Goal: Information Seeking & Learning: Learn about a topic

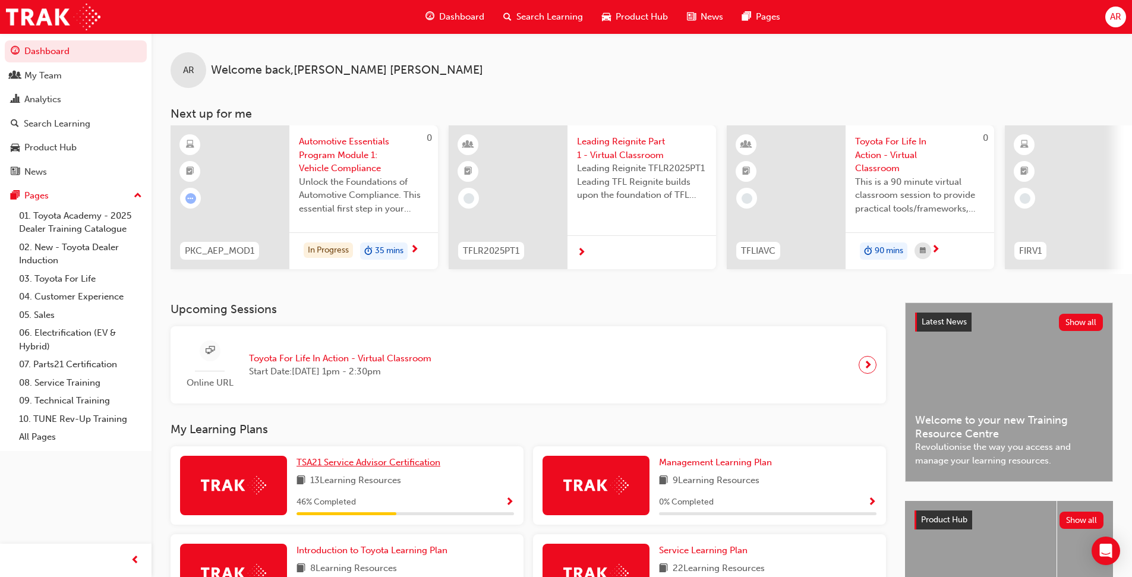
click at [397, 468] on span "TSA21 Service Advisor Certification" at bounding box center [369, 462] width 144 height 11
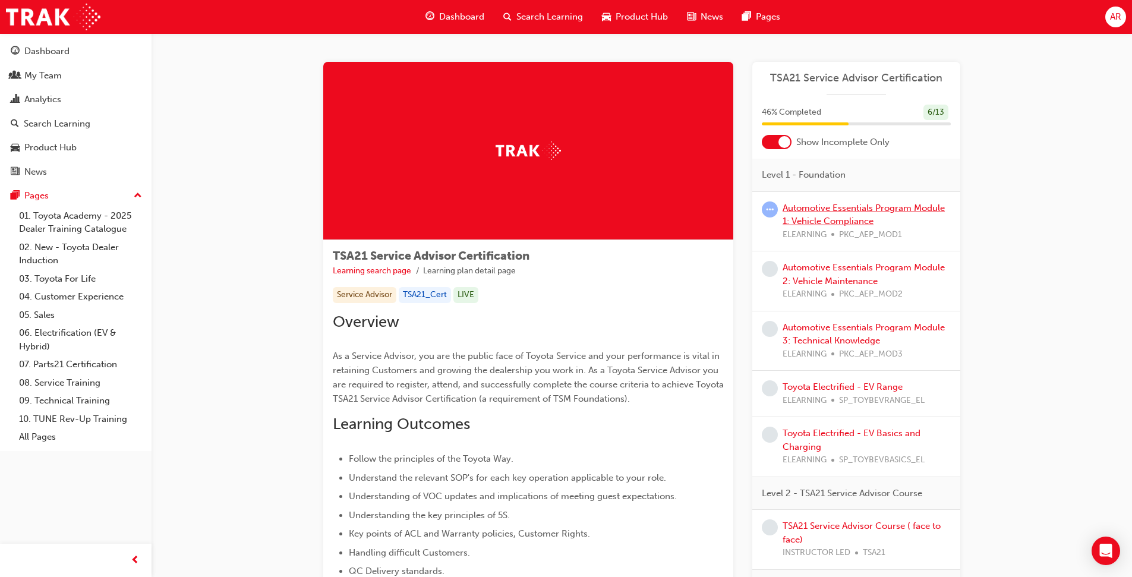
click at [843, 218] on link "Automotive Essentials Program Module 1: Vehicle Compliance" at bounding box center [864, 215] width 162 height 24
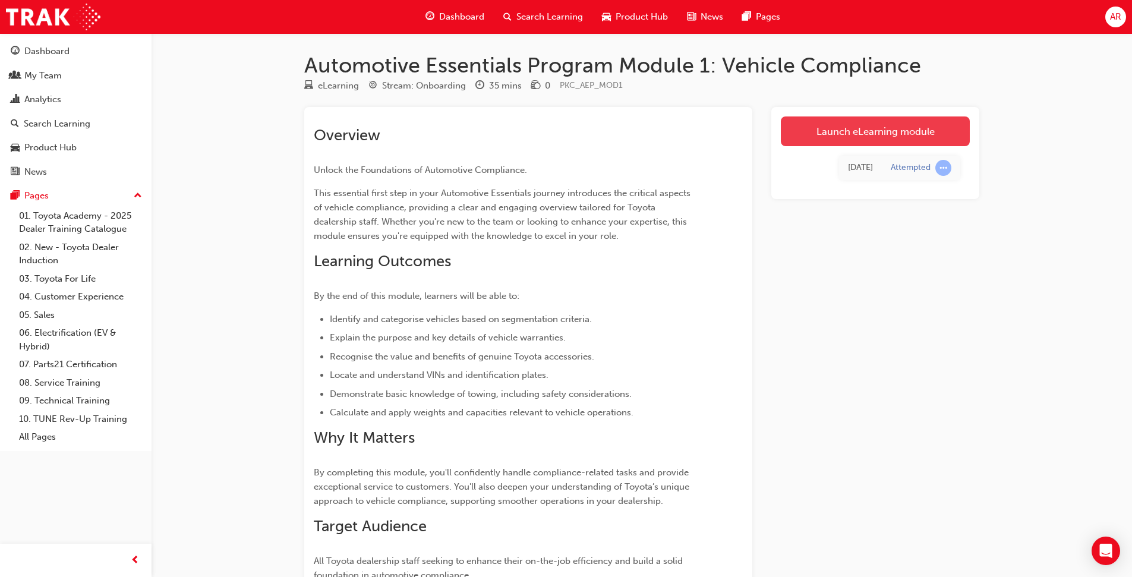
click at [876, 138] on link "Launch eLearning module" at bounding box center [875, 131] width 189 height 30
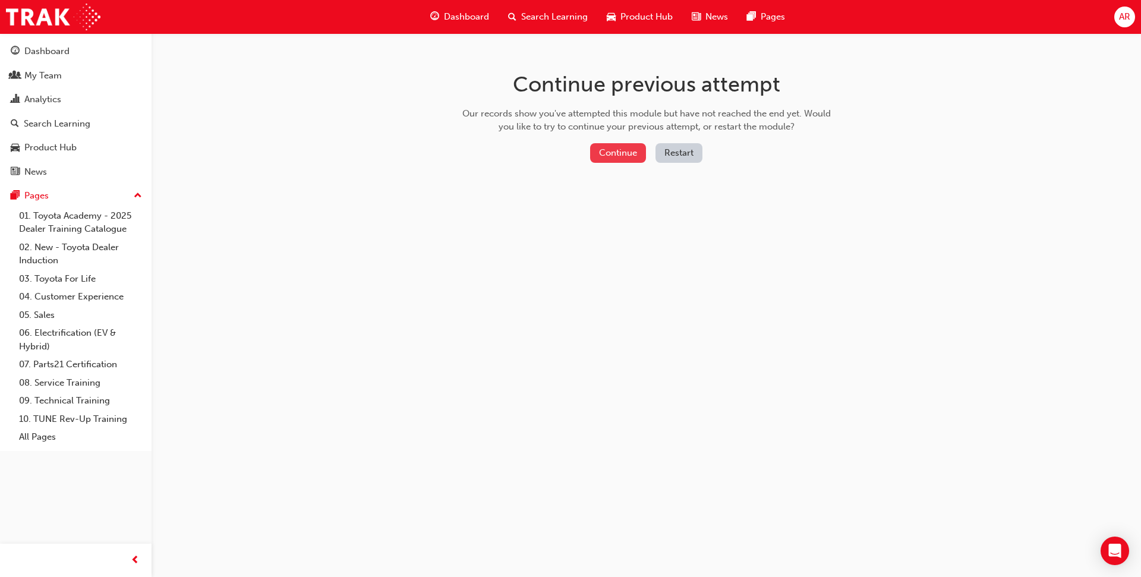
click at [632, 154] on button "Continue" at bounding box center [618, 153] width 56 height 20
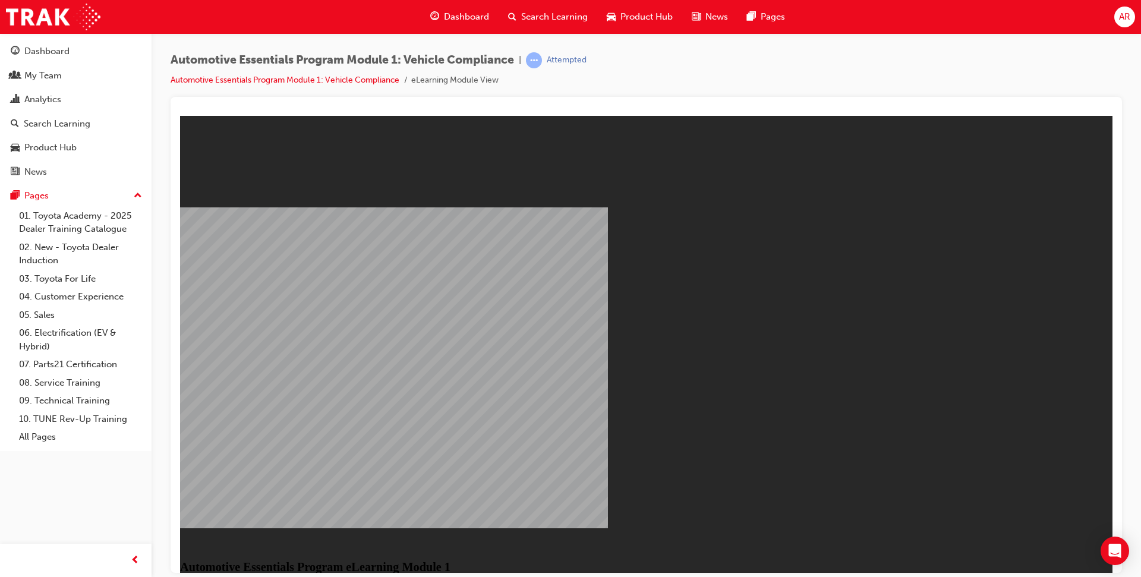
click at [225, 577] on button "Resume" at bounding box center [202, 588] width 45 height 14
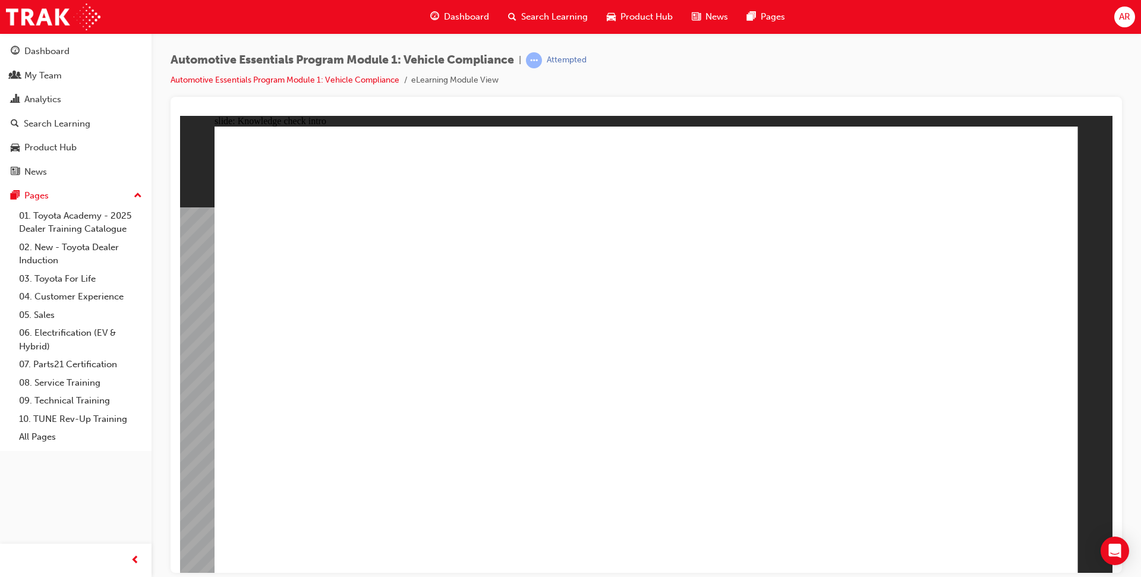
radio input "true"
drag, startPoint x: 1001, startPoint y: 554, endPoint x: 1000, endPoint y: 536, distance: 17.8
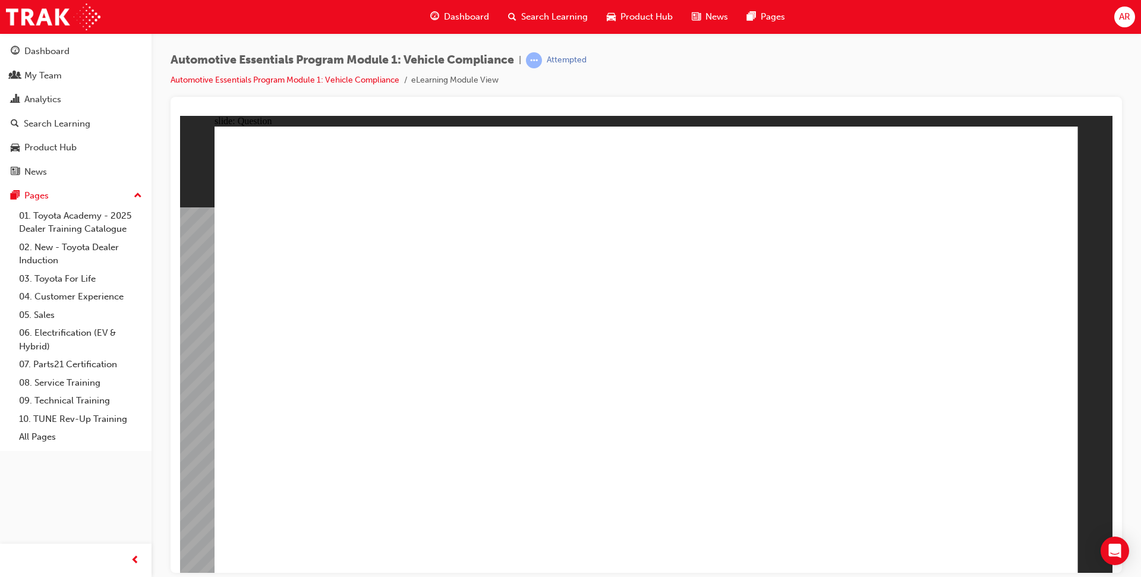
radio input "true"
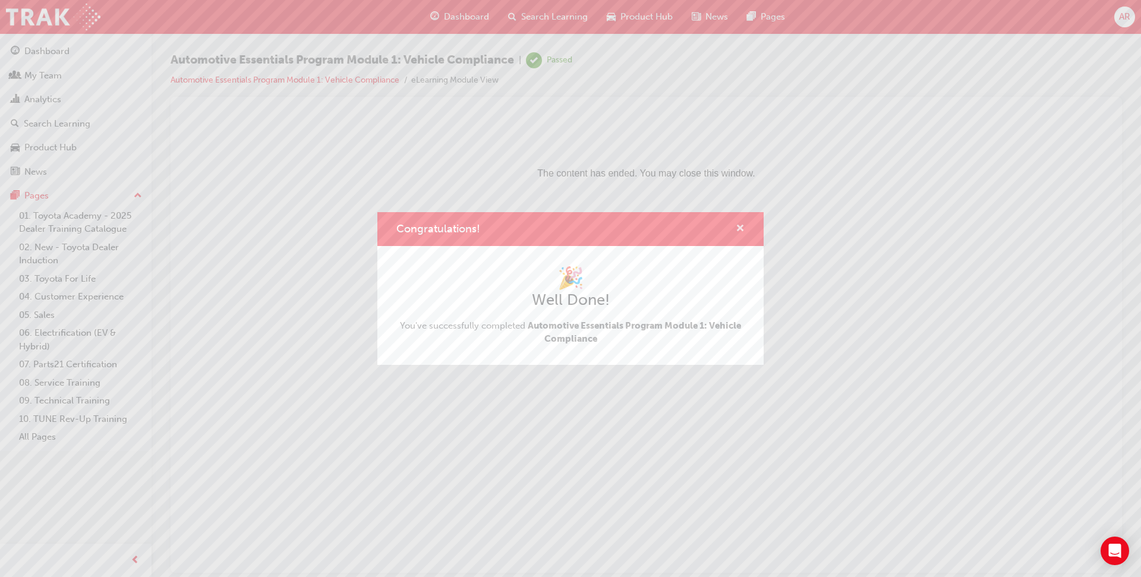
click at [742, 229] on span "cross-icon" at bounding box center [740, 229] width 9 height 11
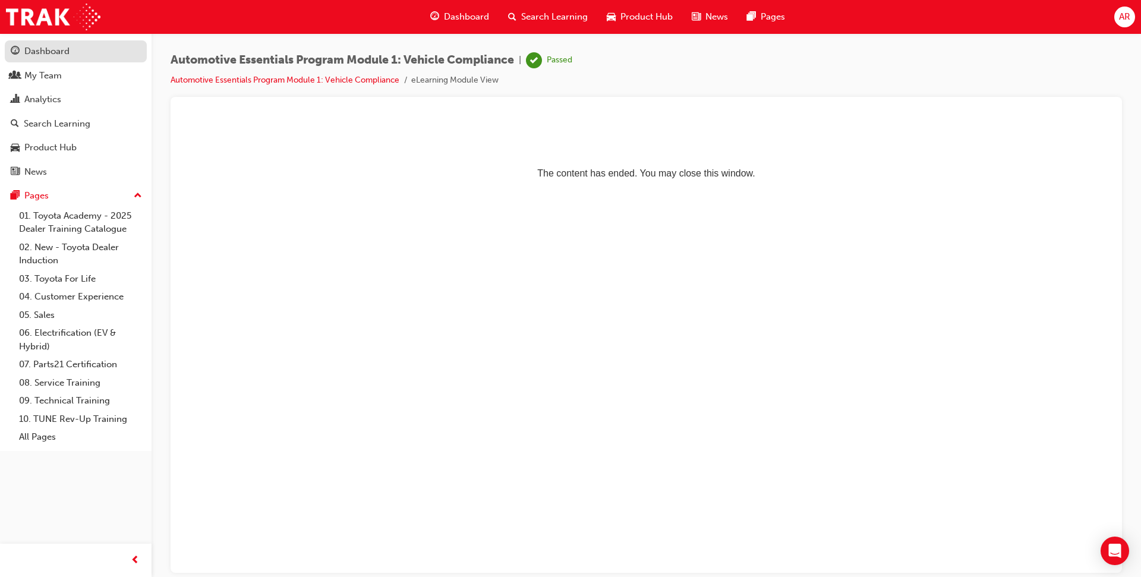
click at [68, 57] on div "Dashboard" at bounding box center [46, 52] width 45 height 14
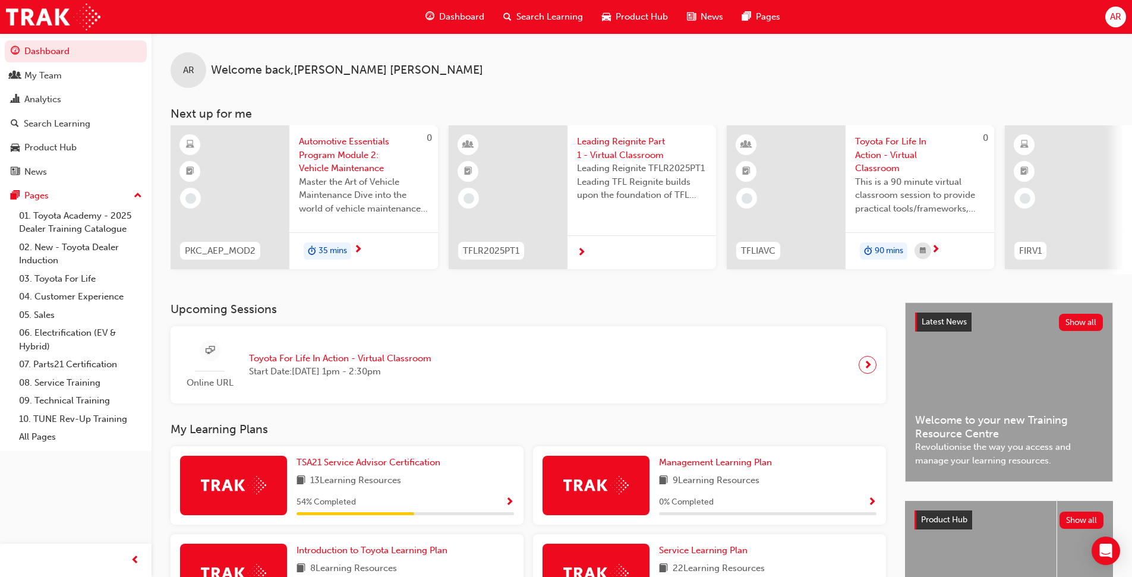
scroll to position [134, 0]
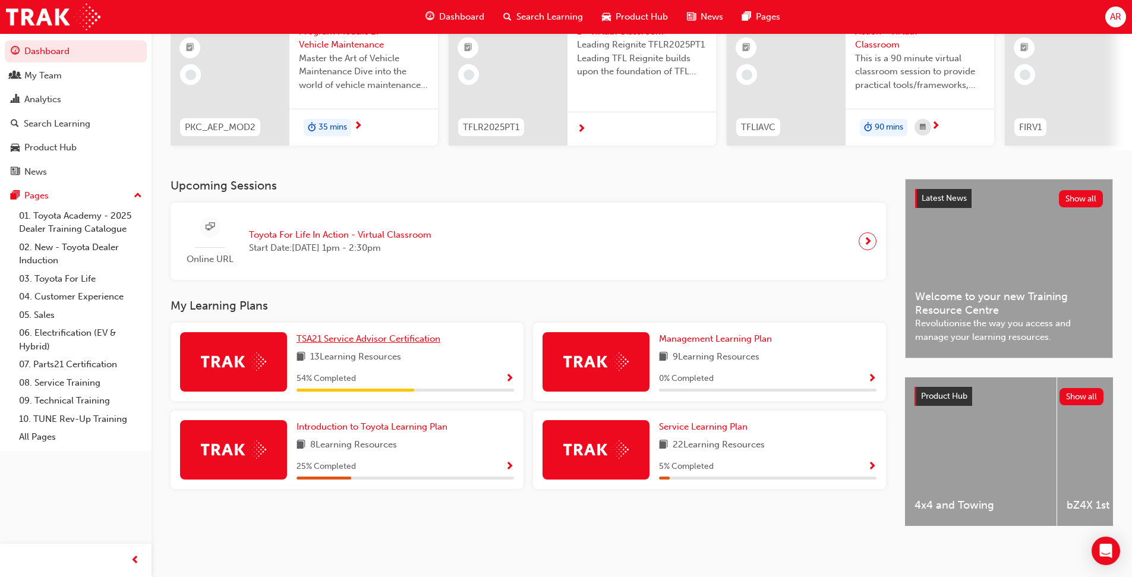
click at [366, 333] on span "TSA21 Service Advisor Certification" at bounding box center [369, 338] width 144 height 11
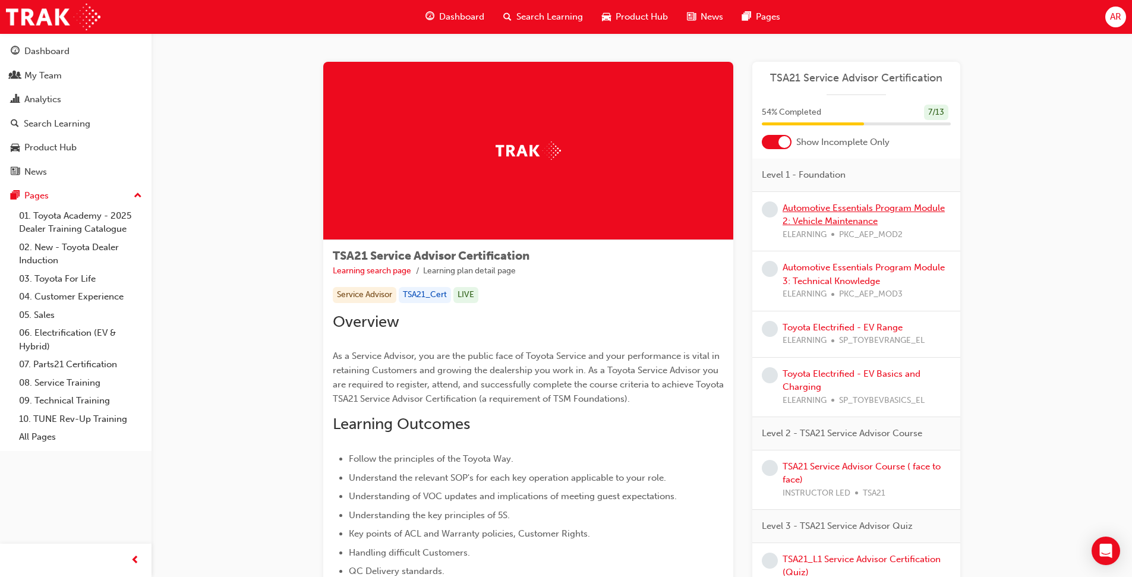
click at [833, 204] on link "Automotive Essentials Program Module 2: Vehicle Maintenance" at bounding box center [864, 215] width 162 height 24
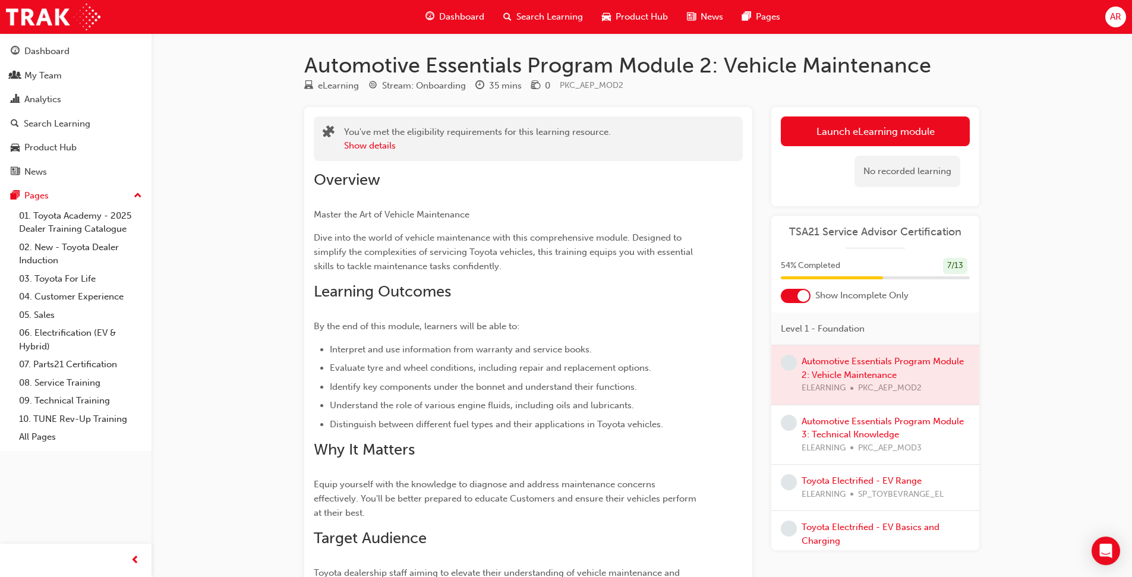
click at [899, 125] on link "Launch eLearning module" at bounding box center [875, 131] width 189 height 30
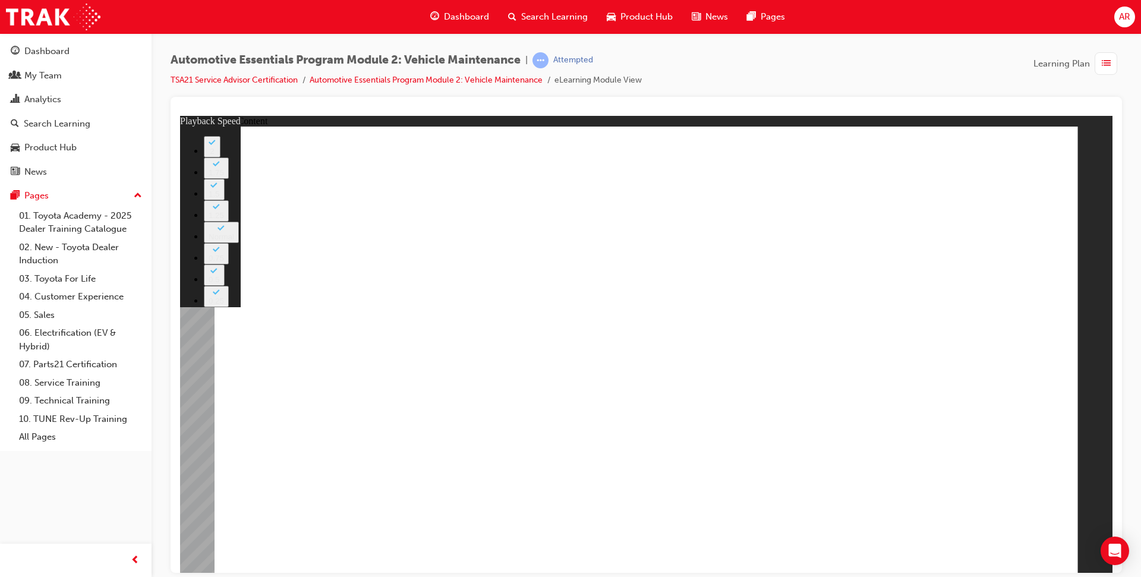
type input "20"
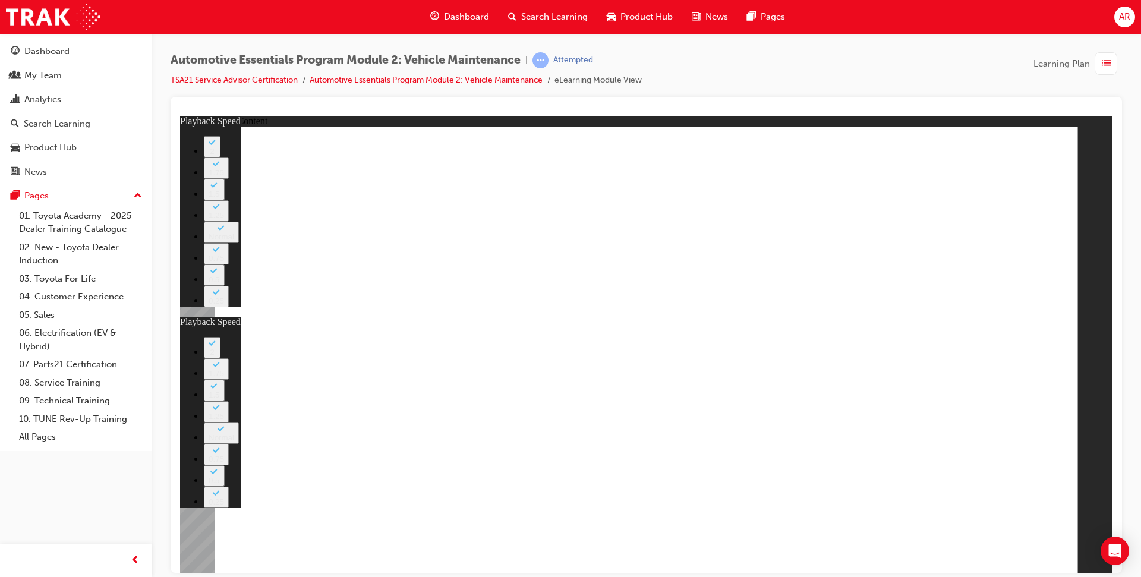
type input "2"
type input "20"
type input "2"
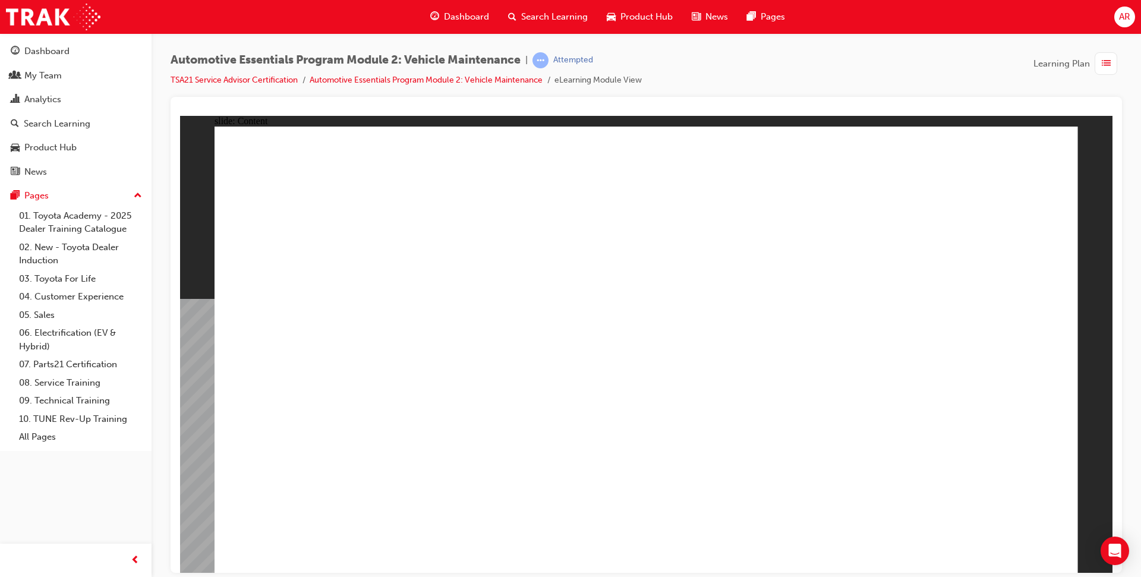
drag, startPoint x: 297, startPoint y: 481, endPoint x: 269, endPoint y: 484, distance: 27.6
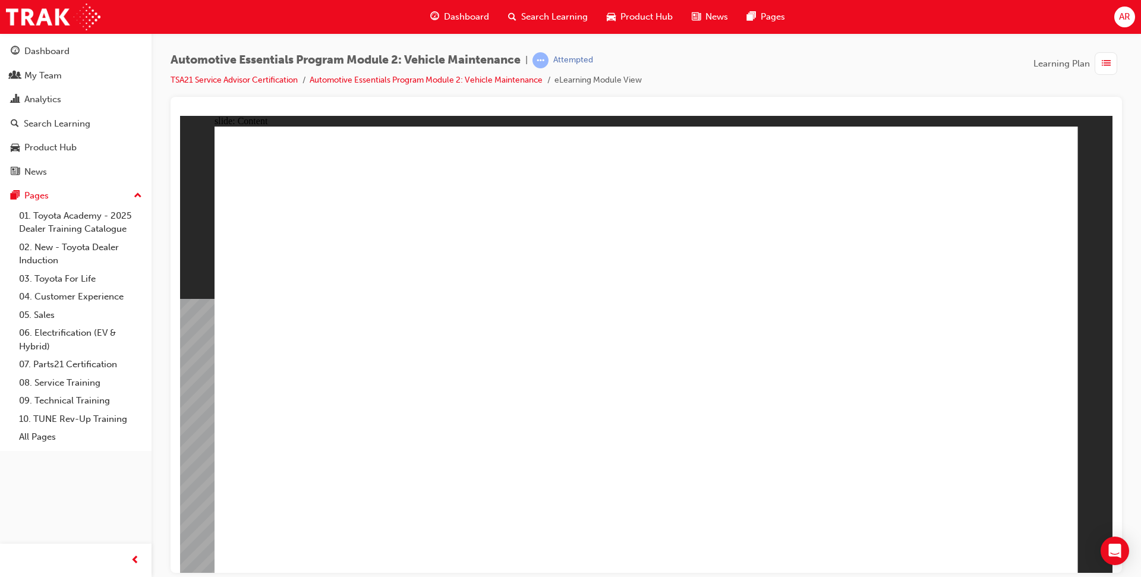
drag, startPoint x: 1032, startPoint y: 169, endPoint x: 1025, endPoint y: 187, distance: 18.7
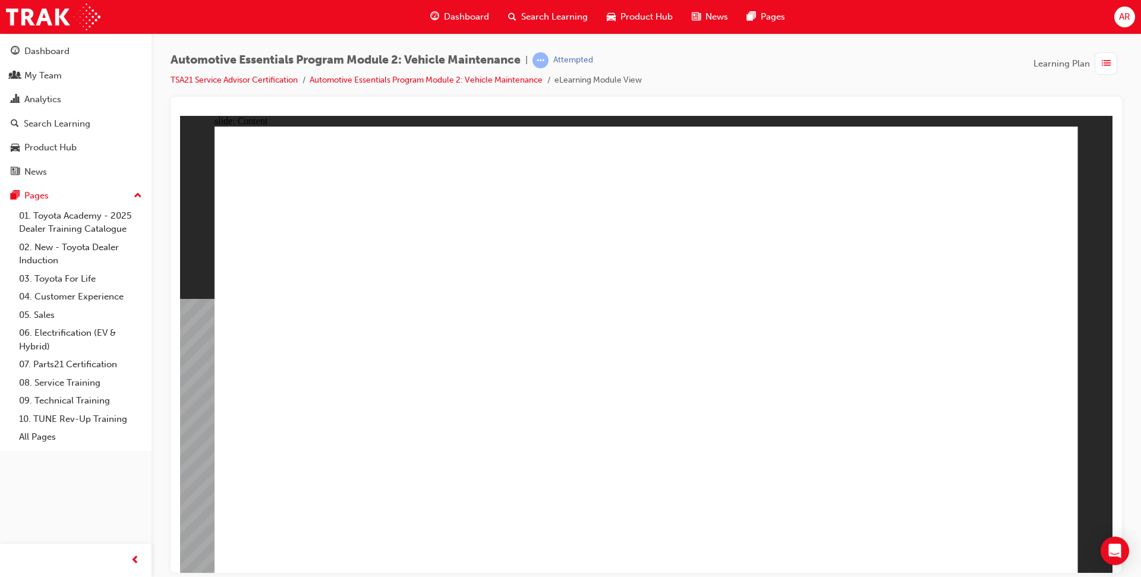
drag, startPoint x: 1011, startPoint y: 529, endPoint x: 1012, endPoint y: 541, distance: 12.5
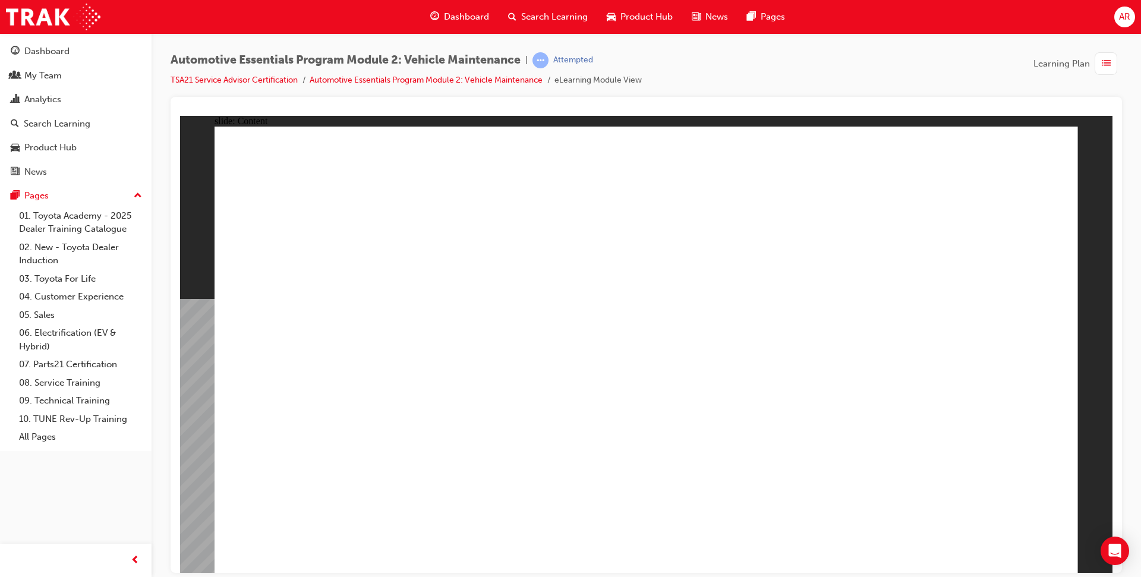
drag, startPoint x: 1023, startPoint y: 160, endPoint x: 1022, endPoint y: 168, distance: 7.7
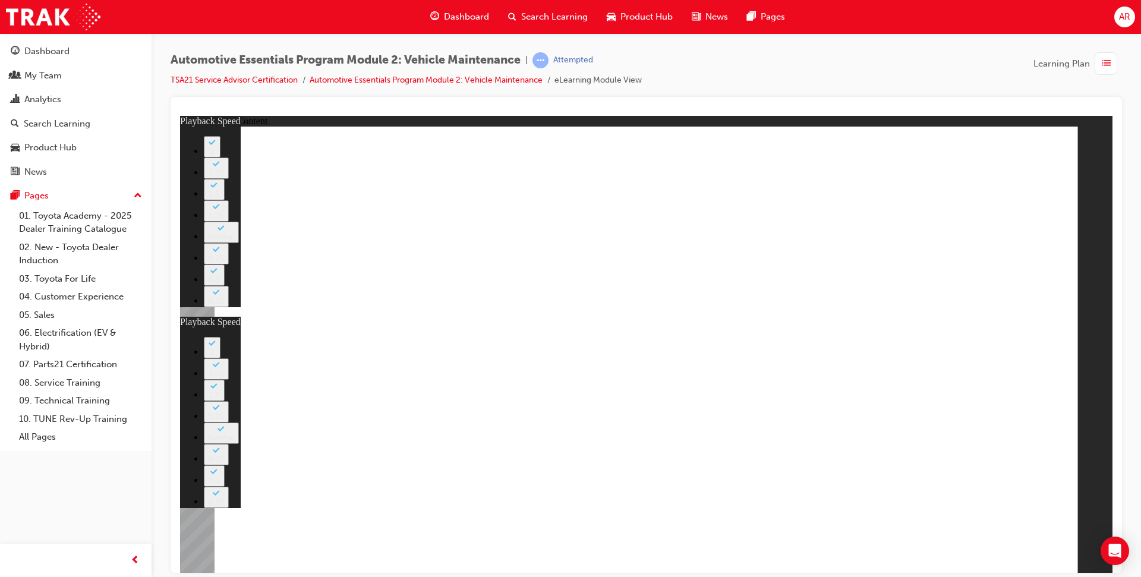
type input "5"
type input "27"
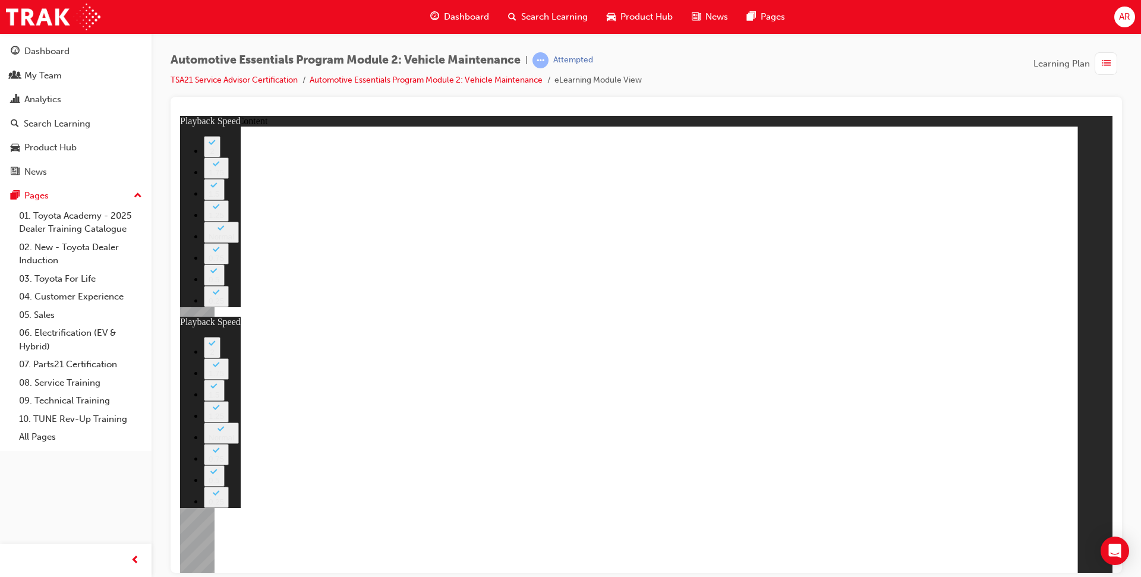
type input "5"
type input "27"
type input "12"
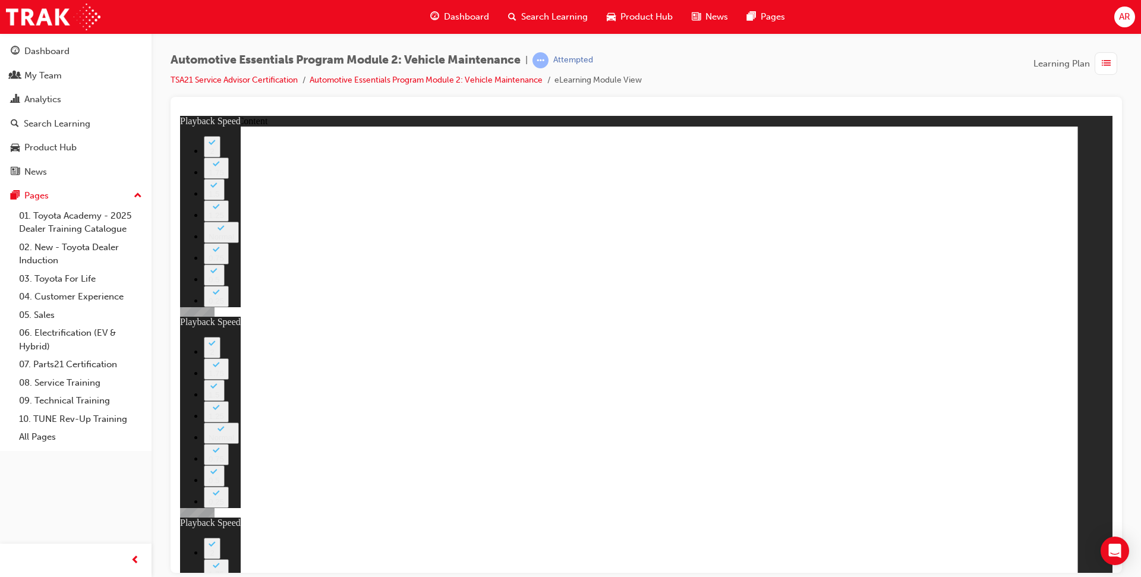
type input "5"
type input "27"
type input "12"
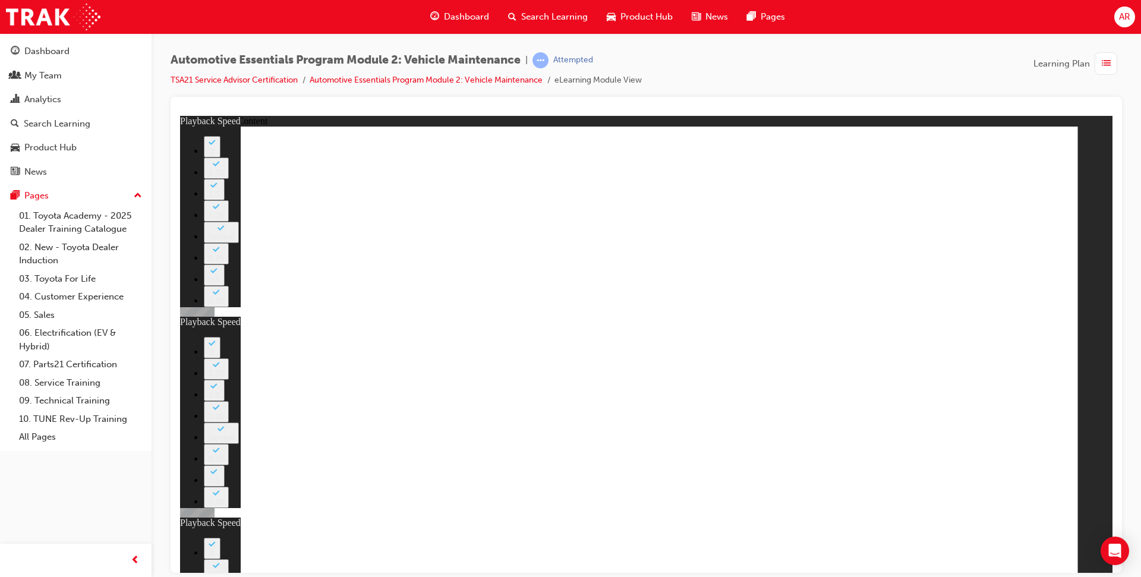
drag, startPoint x: 862, startPoint y: 485, endPoint x: 881, endPoint y: 487, distance: 18.5
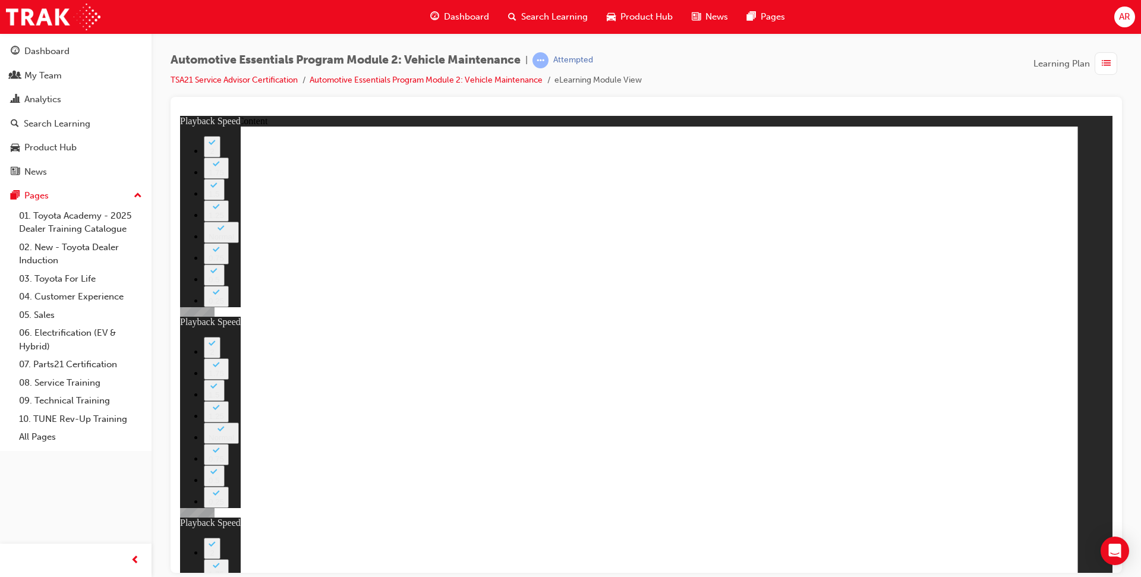
type input "56"
type input "5"
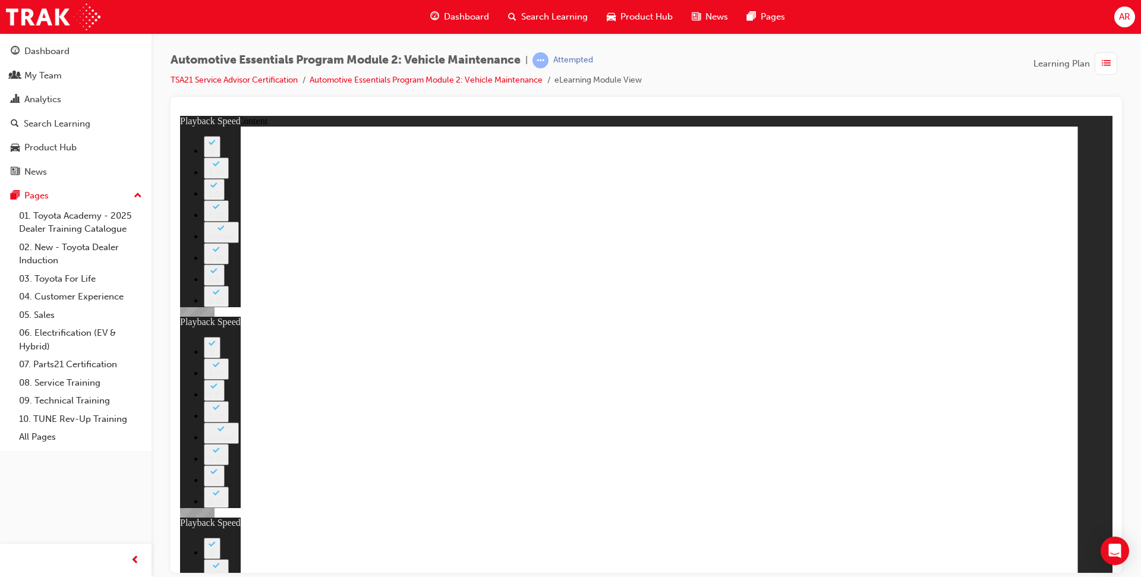
type input "27"
type input "12"
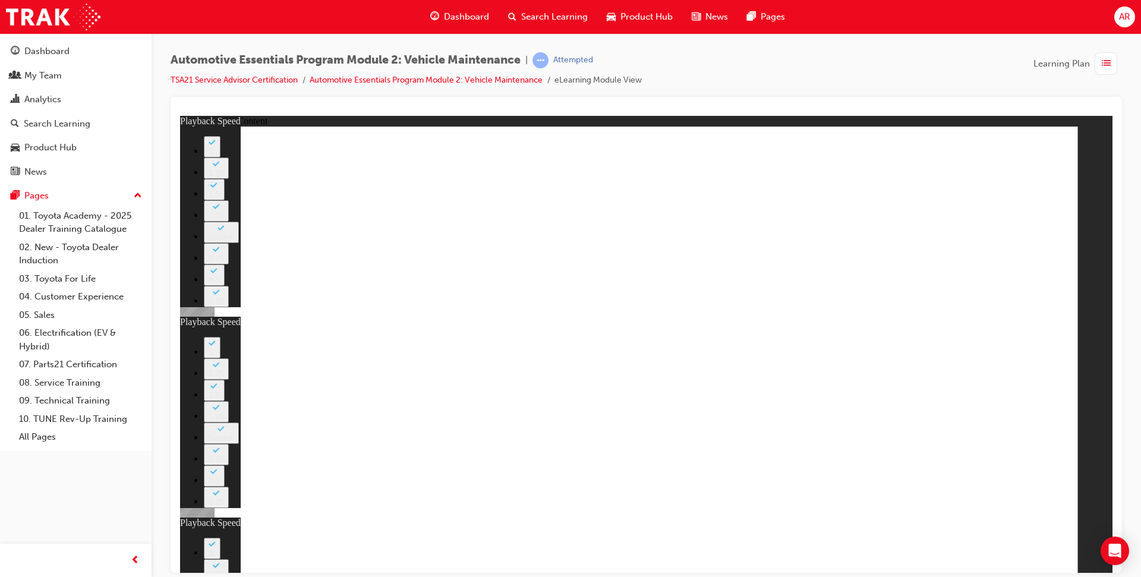
type input "13"
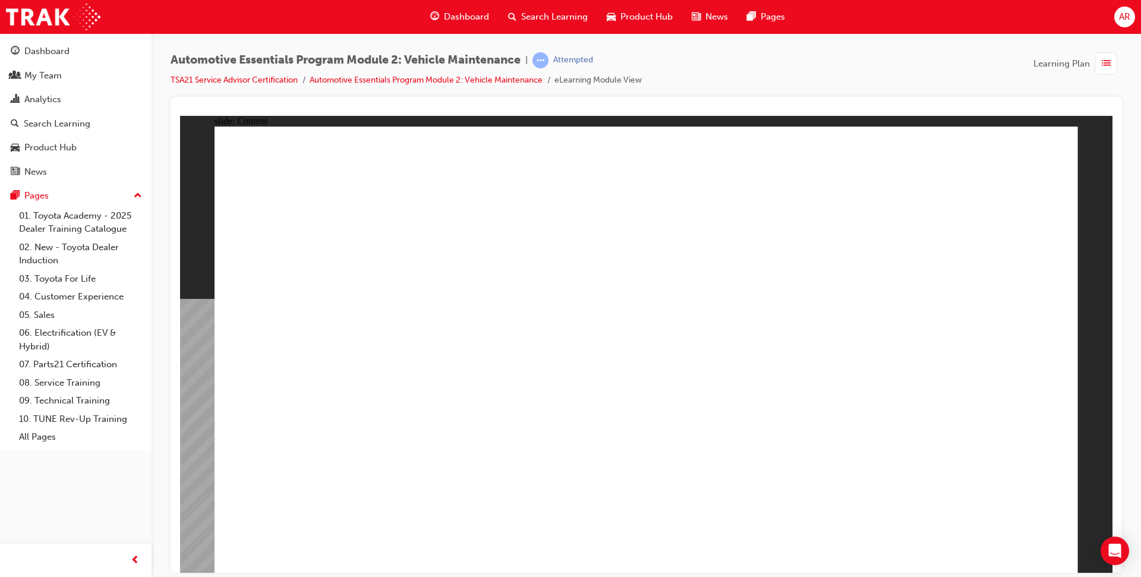
radio input "true"
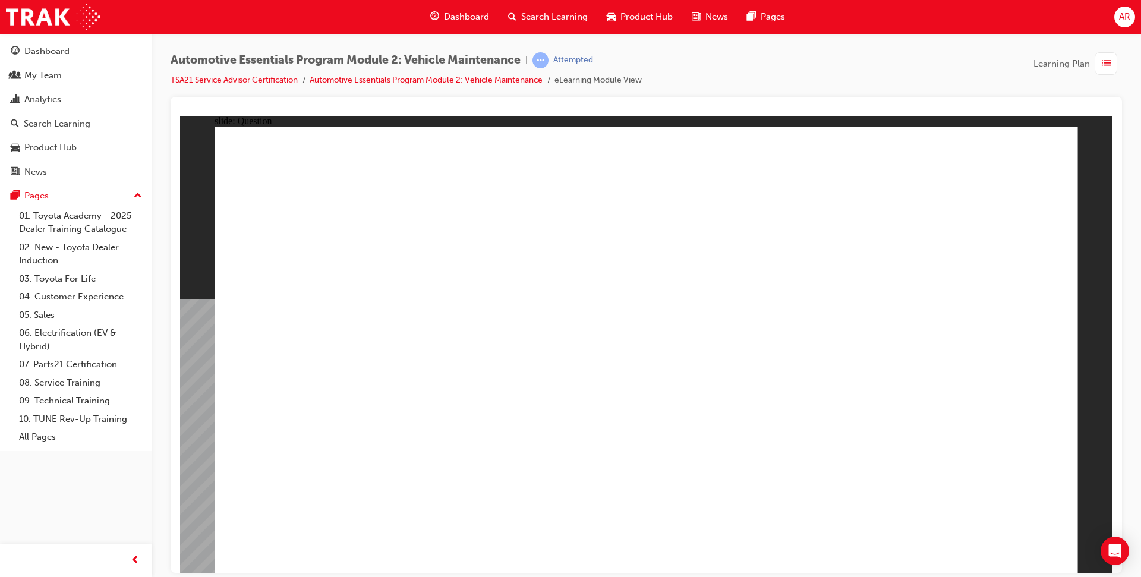
radio input "true"
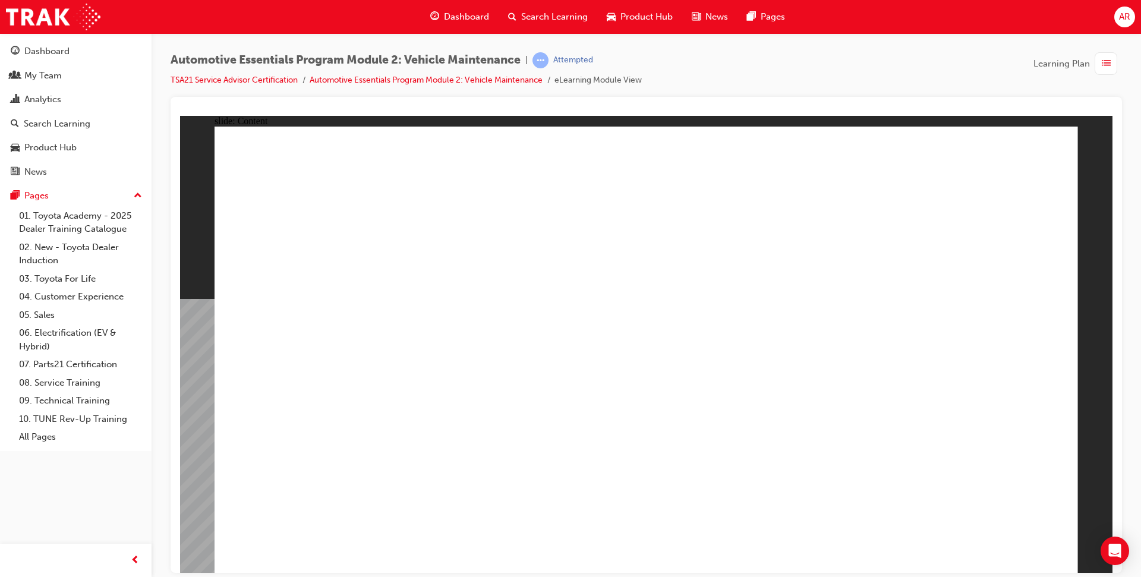
drag, startPoint x: 915, startPoint y: 270, endPoint x: 920, endPoint y: 277, distance: 8.1
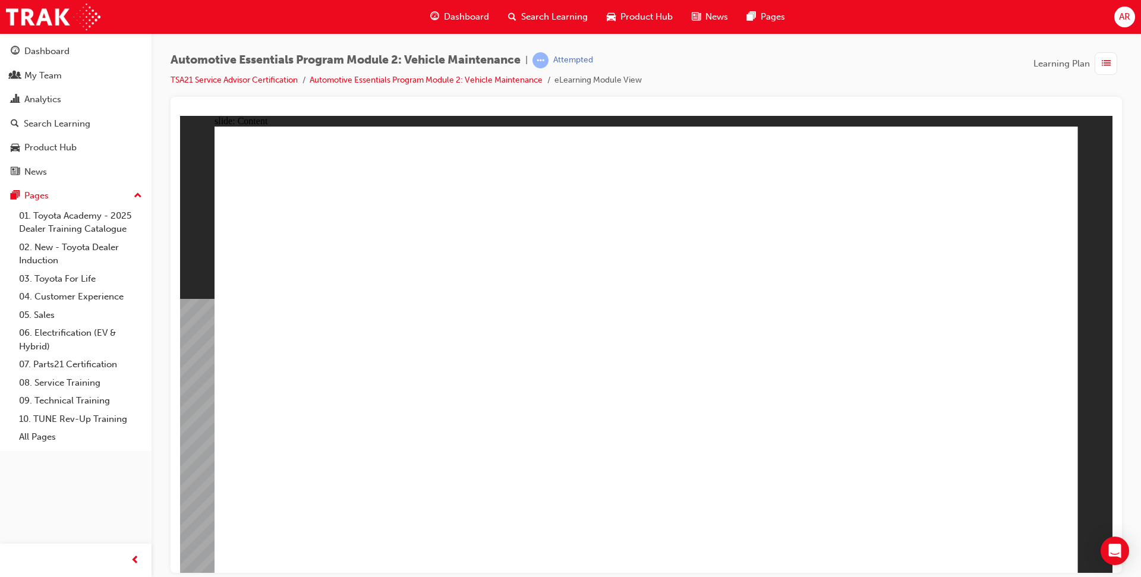
drag, startPoint x: 666, startPoint y: 284, endPoint x: 673, endPoint y: 319, distance: 35.7
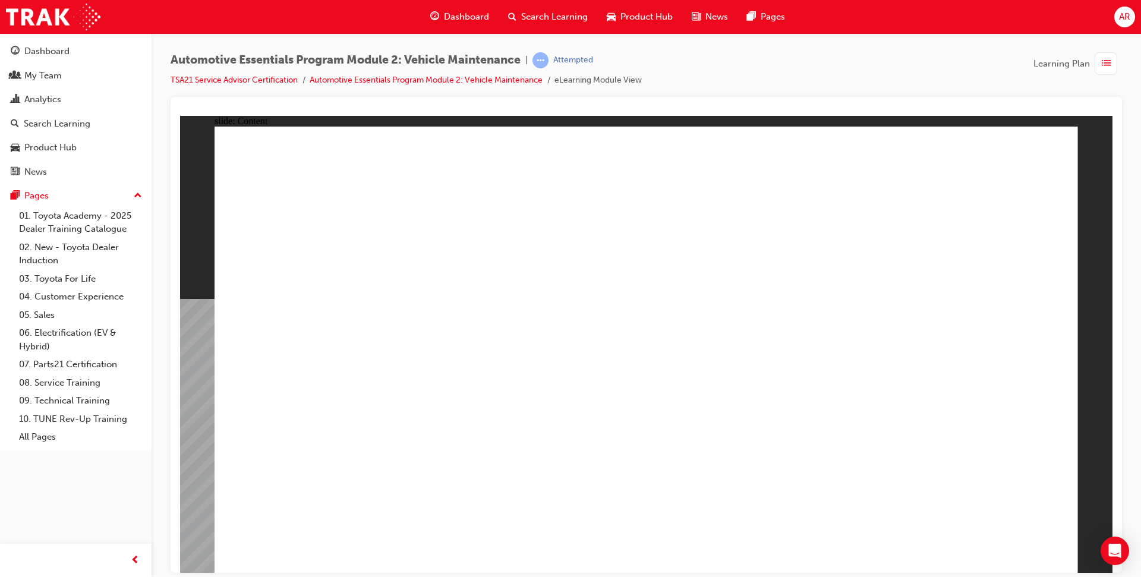
drag, startPoint x: 760, startPoint y: 426, endPoint x: 949, endPoint y: 423, distance: 188.4
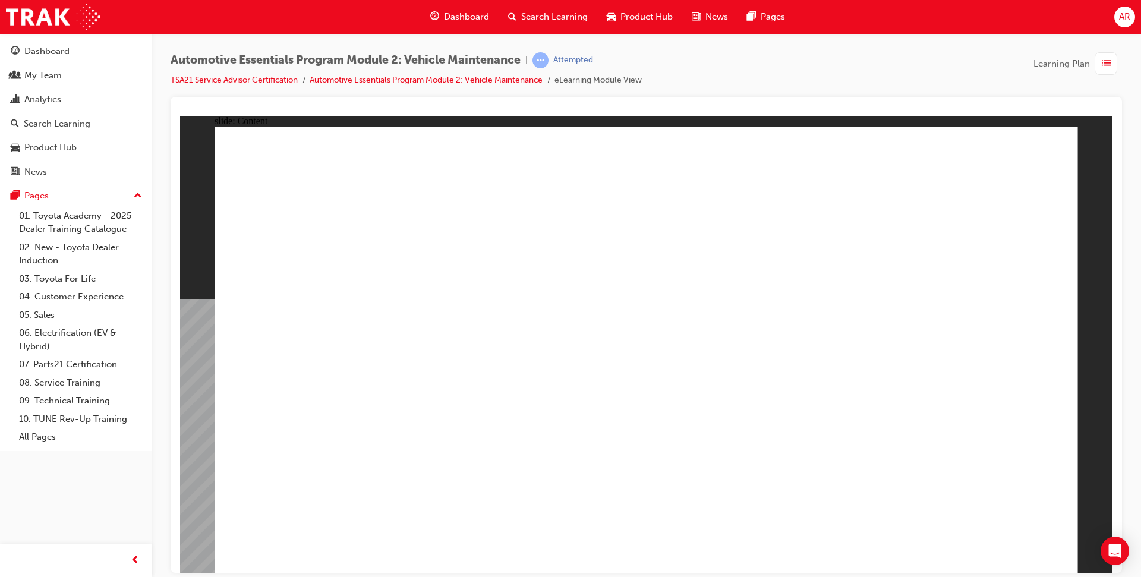
drag, startPoint x: 946, startPoint y: 342, endPoint x: 1048, endPoint y: 338, distance: 102.3
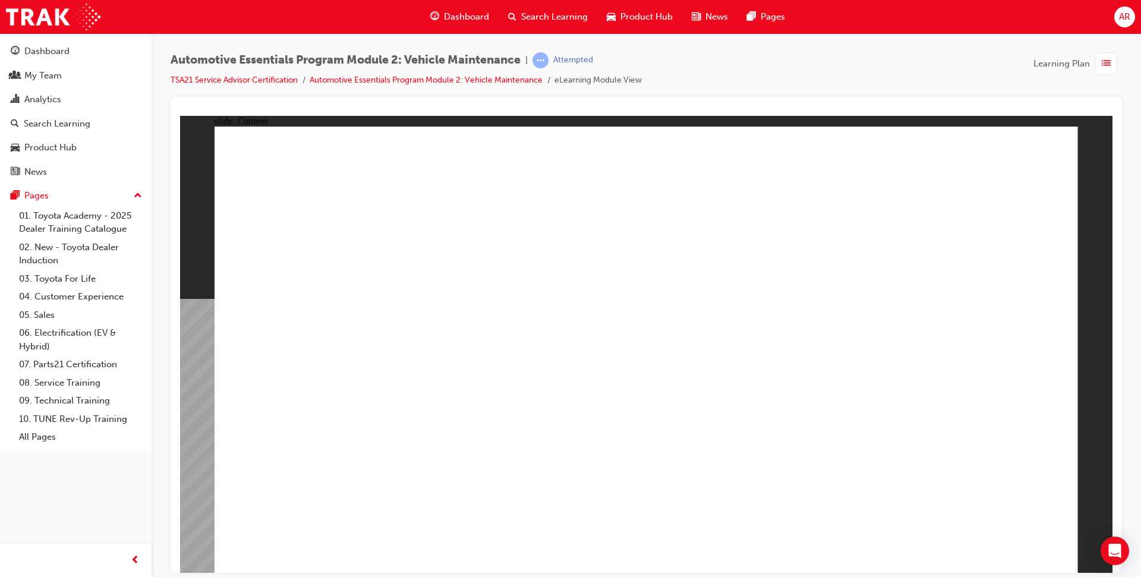
drag, startPoint x: 1046, startPoint y: 155, endPoint x: 1028, endPoint y: 166, distance: 21.3
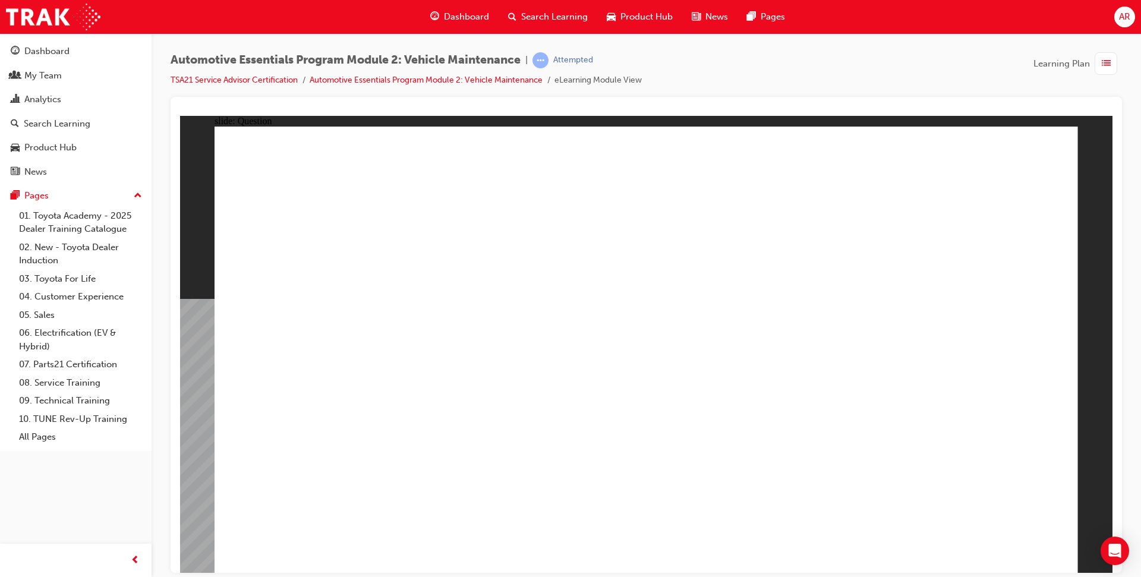
radio input "true"
drag, startPoint x: 988, startPoint y: 534, endPoint x: 994, endPoint y: 544, distance: 10.9
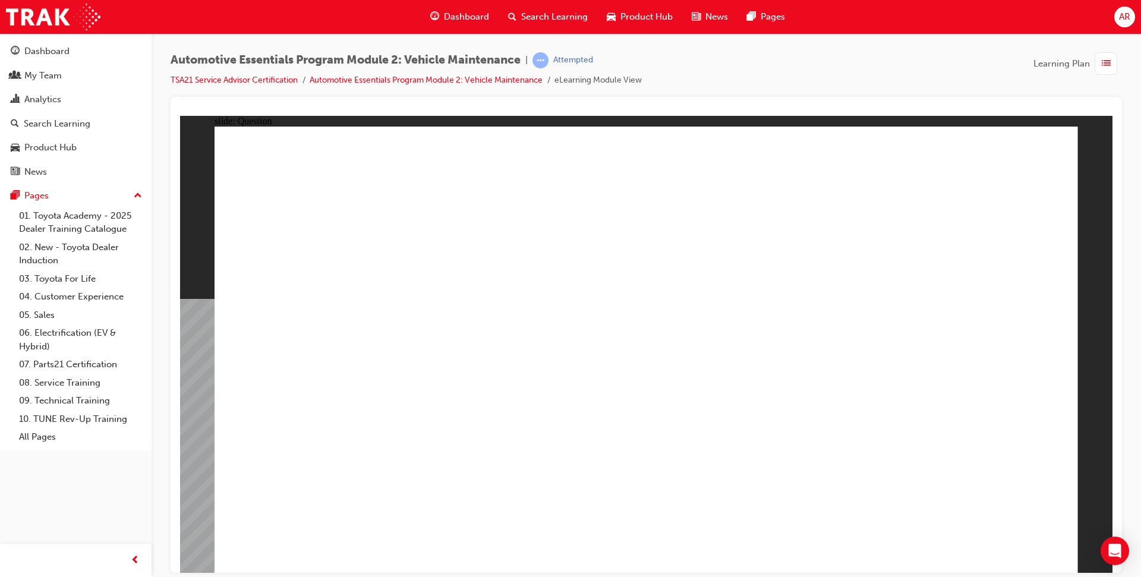
radio input "true"
drag, startPoint x: 511, startPoint y: 477, endPoint x: 488, endPoint y: 484, distance: 23.9
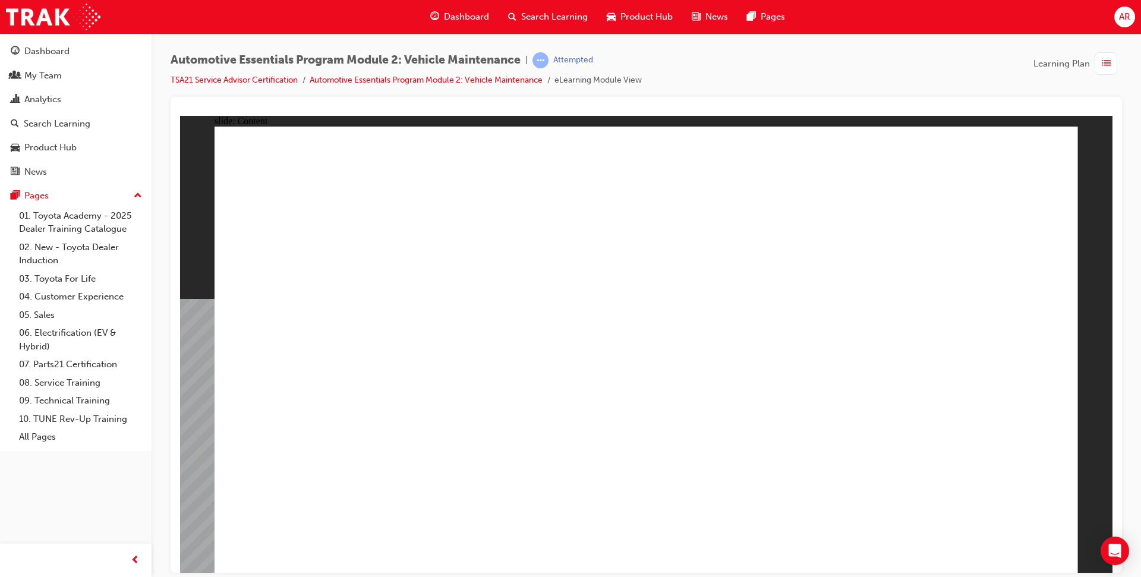
drag, startPoint x: 1050, startPoint y: 548, endPoint x: 1031, endPoint y: 549, distance: 19.7
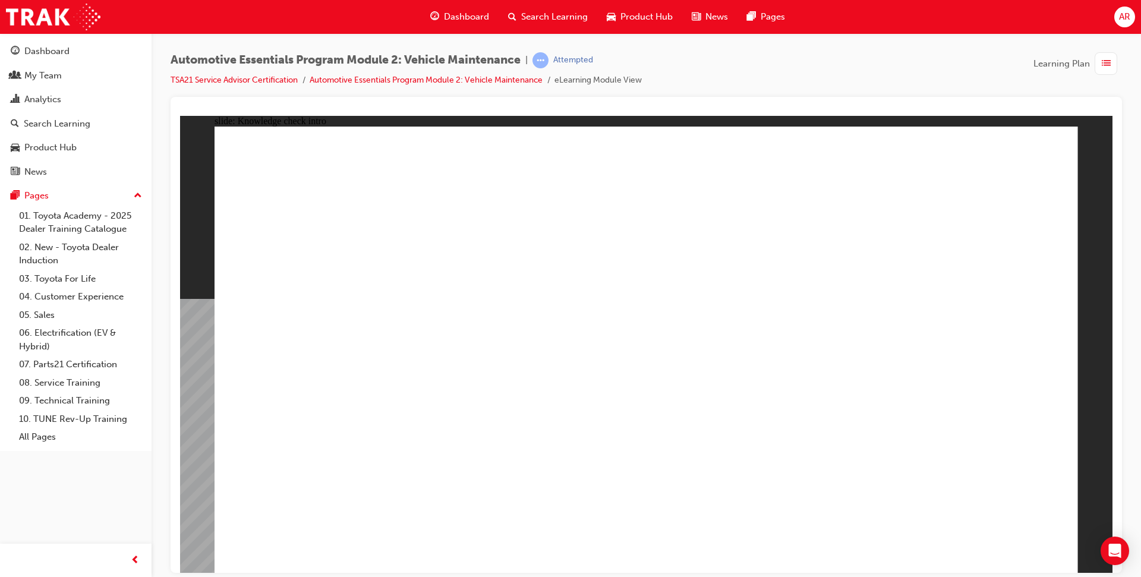
radio input "true"
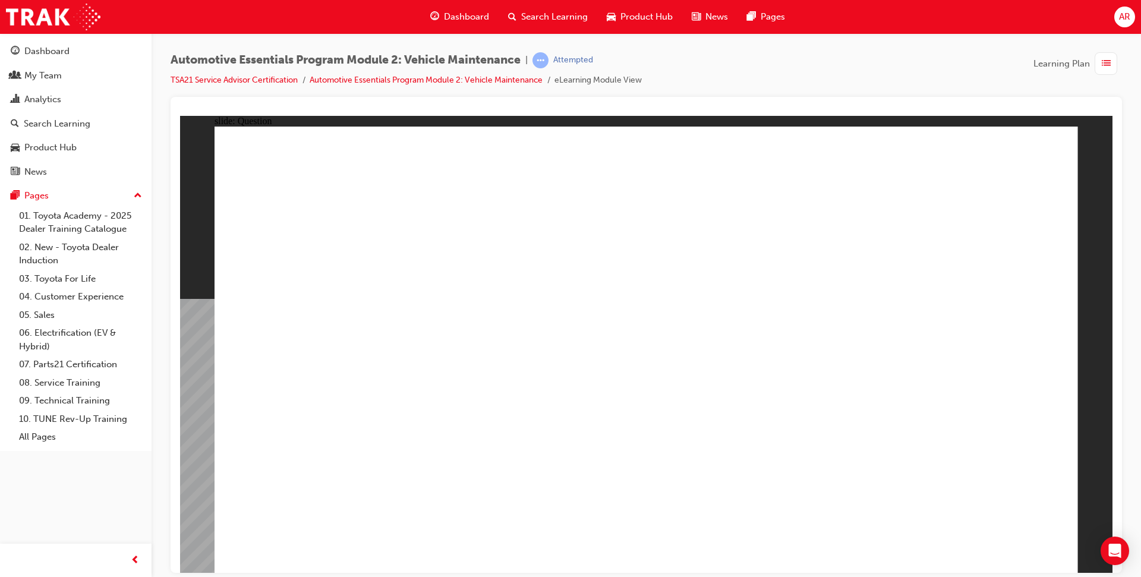
radio input "true"
